Goal: Task Accomplishment & Management: Complete application form

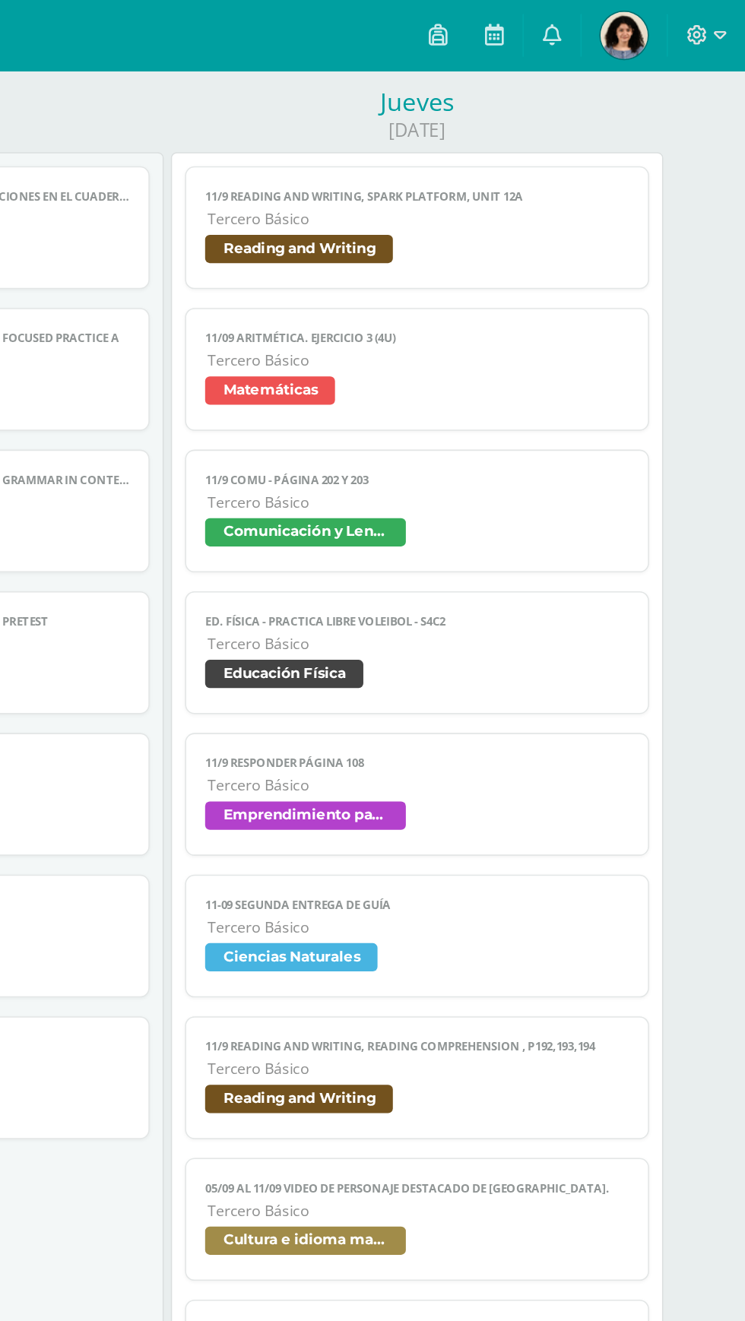
scroll to position [1074, 0]
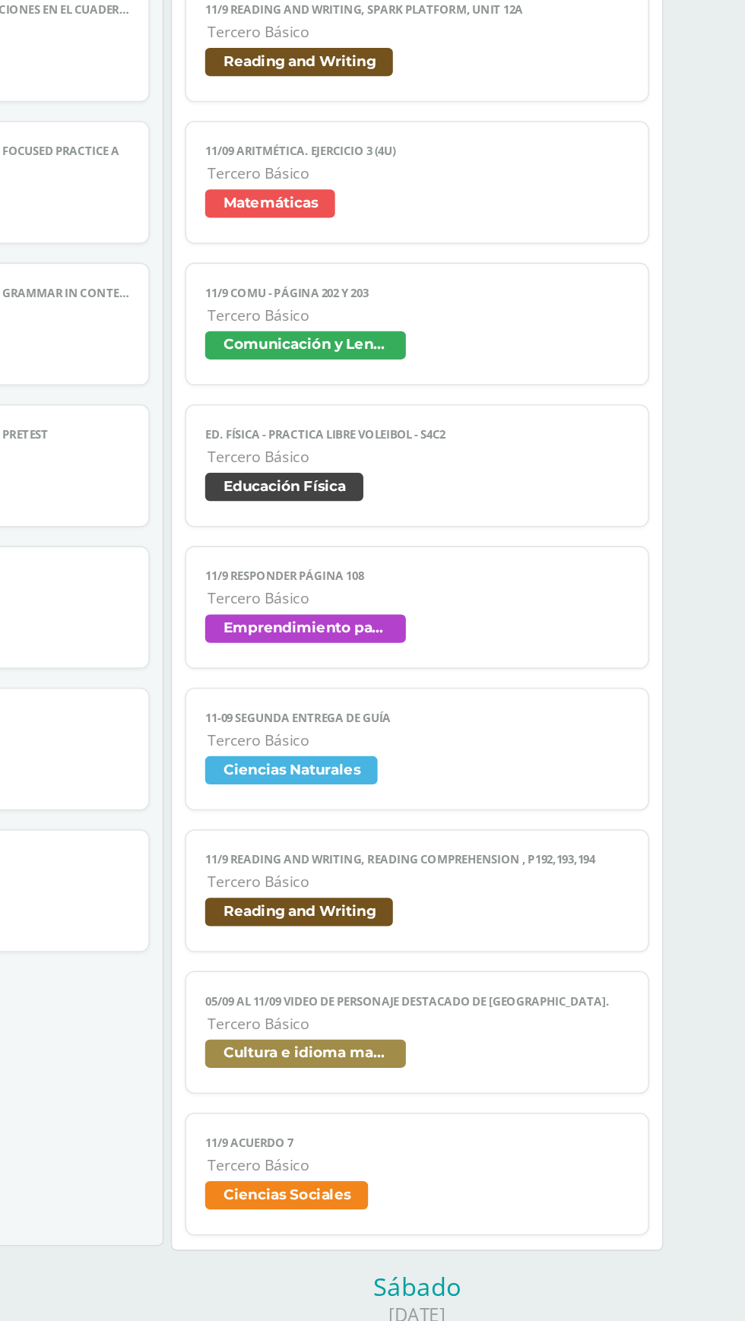
click at [565, 792] on span "Cultura e idioma maya" at bounding box center [533, 801] width 272 height 22
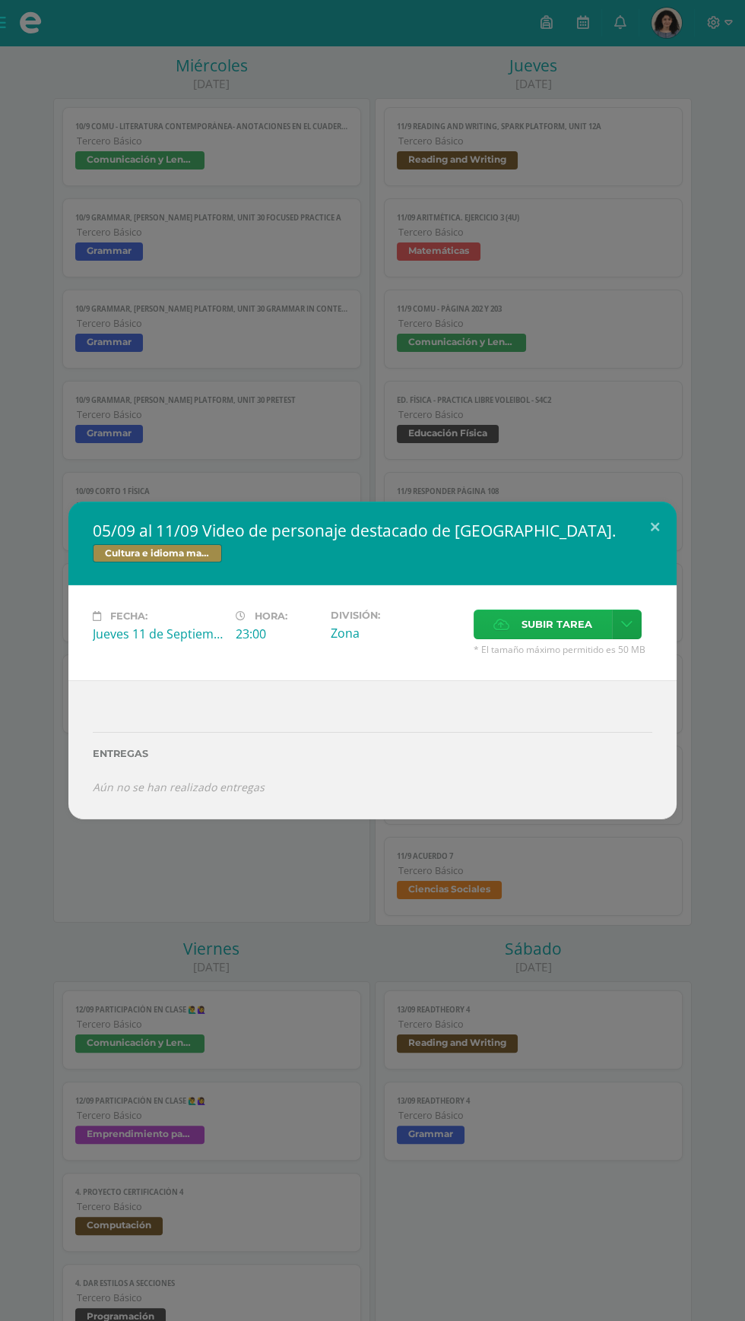
click at [552, 638] on span "Subir tarea" at bounding box center [556, 624] width 71 height 28
click at [0, 0] on input "Subir tarea" at bounding box center [0, 0] width 0 height 0
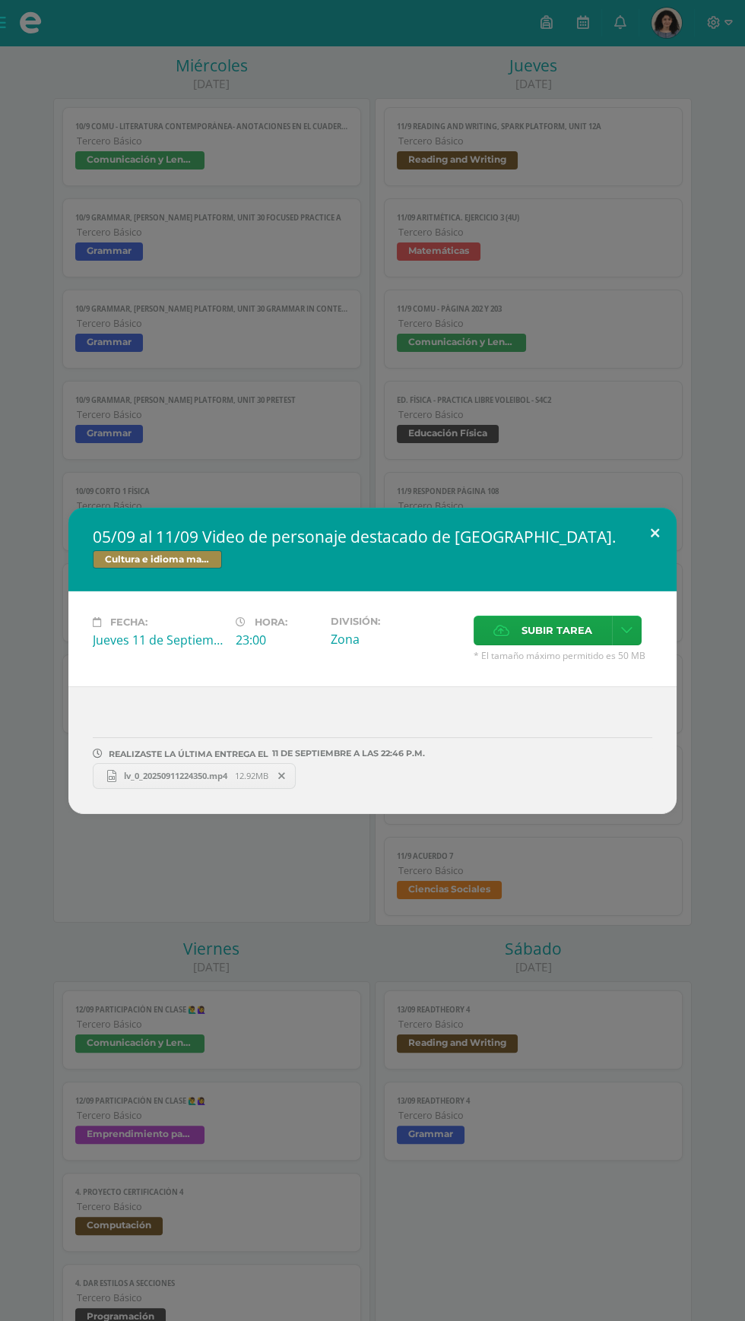
click at [654, 559] on button at bounding box center [654, 534] width 43 height 52
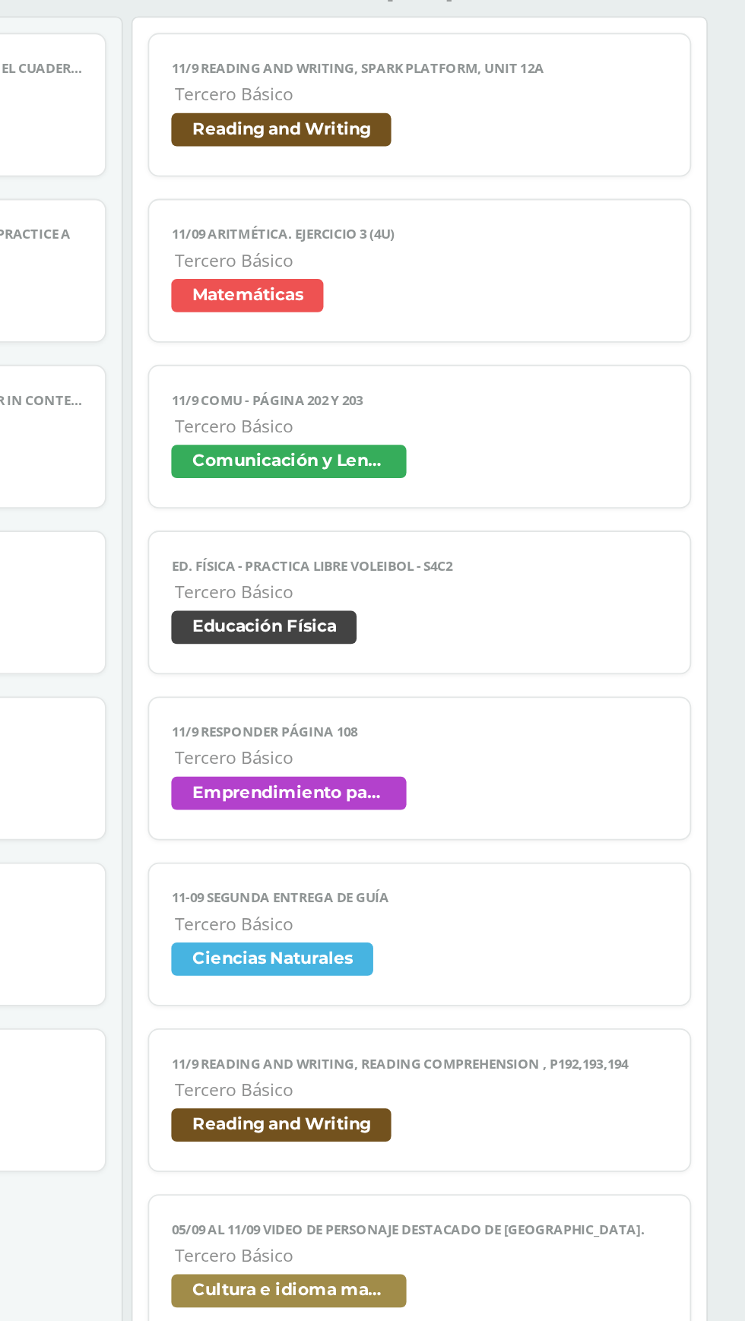
scroll to position [1070, 0]
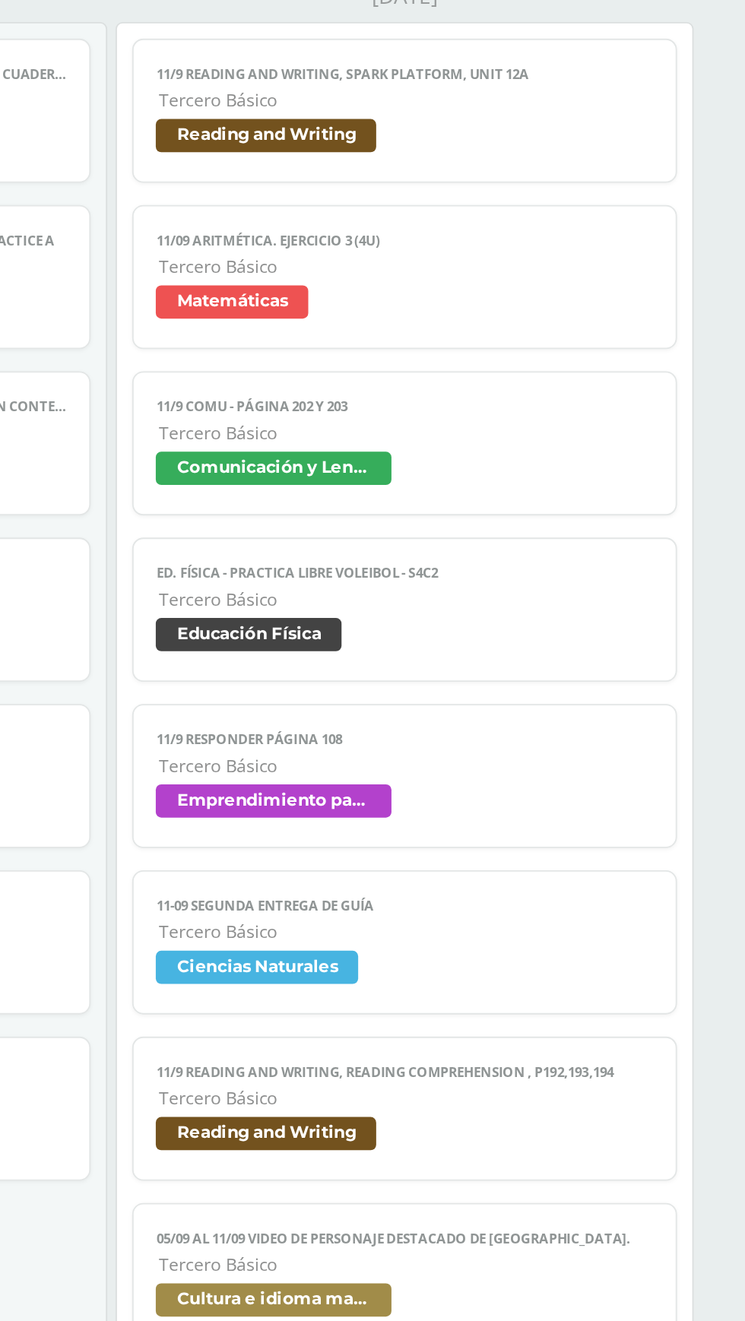
click at [615, 324] on span "Tercero Básico" at bounding box center [533, 327] width 271 height 13
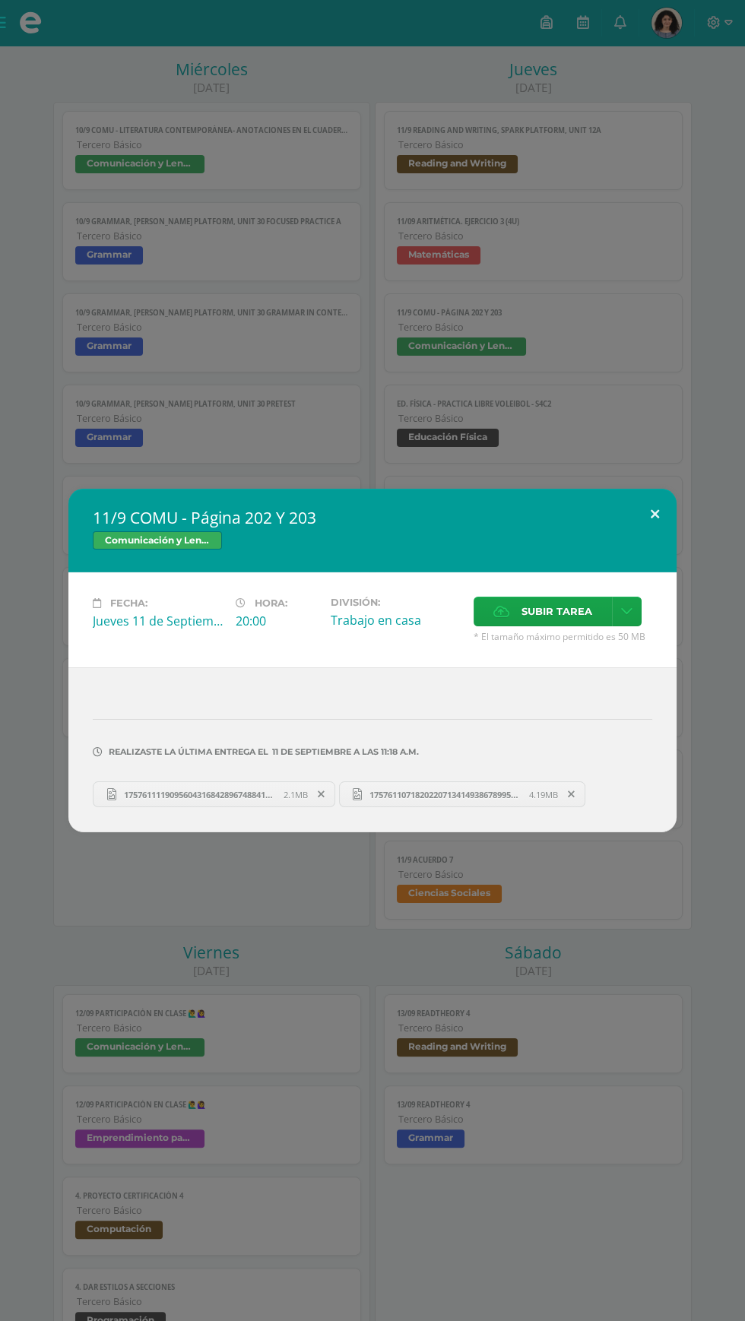
click at [654, 540] on button at bounding box center [654, 515] width 43 height 52
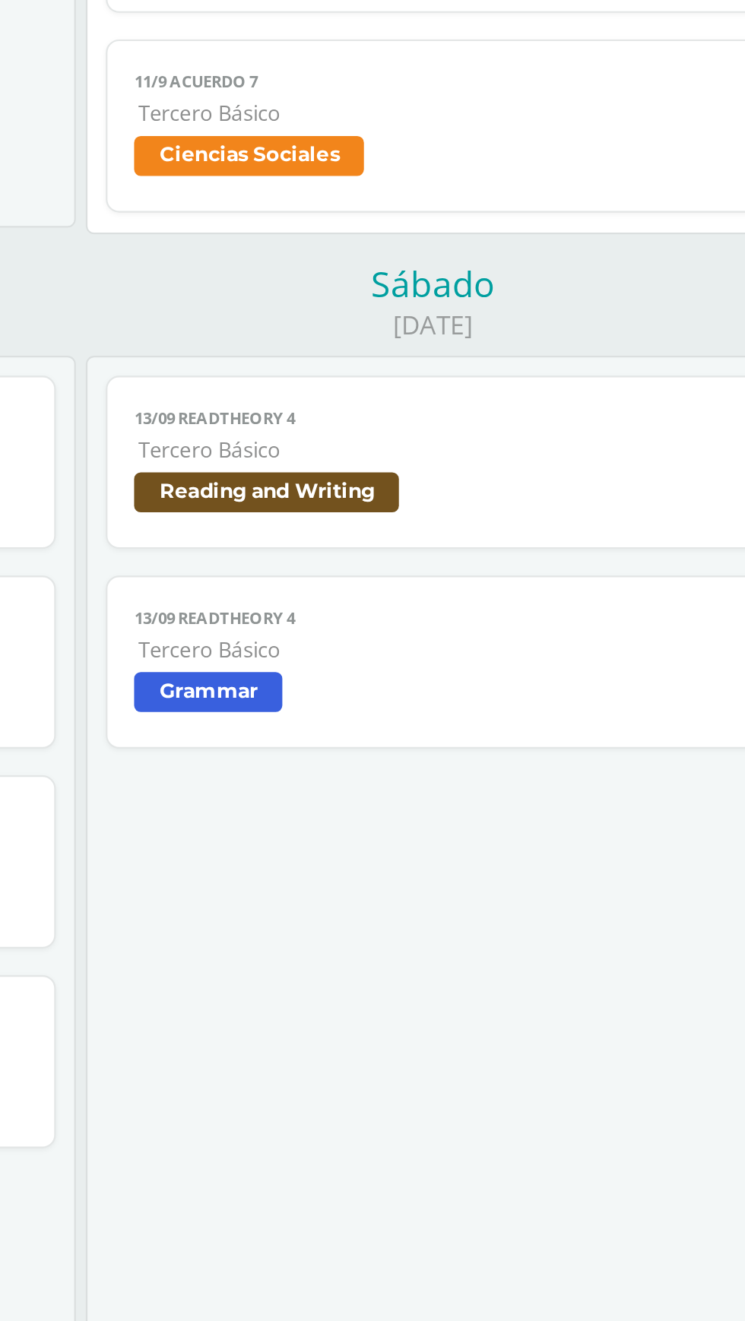
scroll to position [1282, 0]
